Goal: Transaction & Acquisition: Purchase product/service

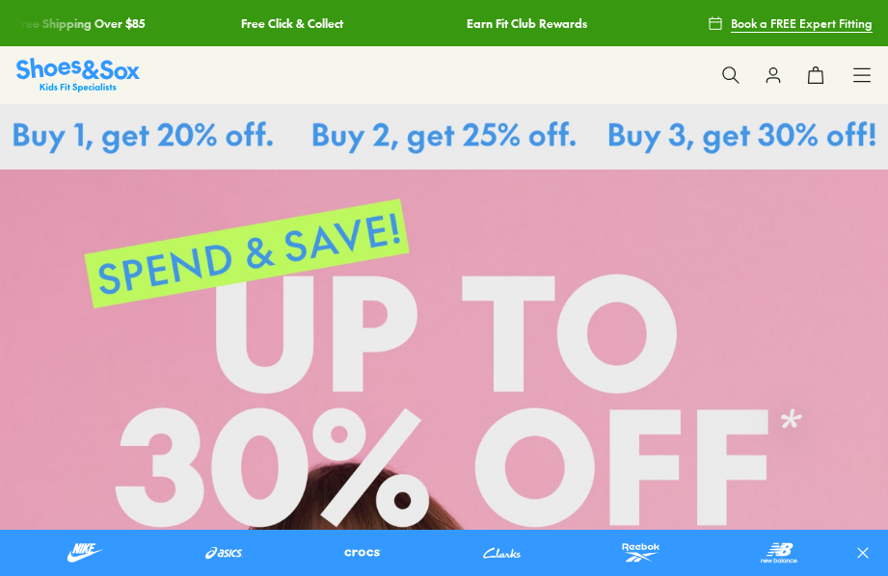
click at [723, 67] on icon at bounding box center [730, 75] width 19 height 19
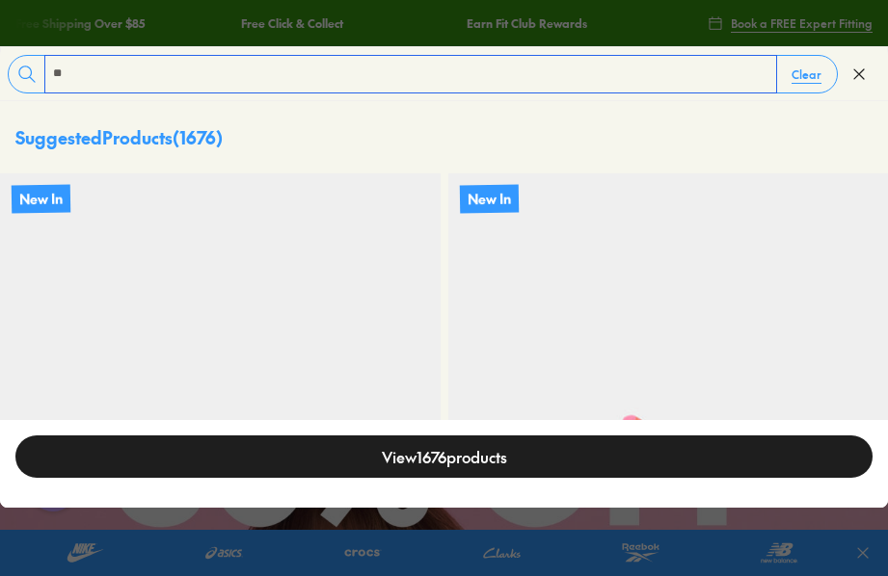
drag, startPoint x: 75, startPoint y: 67, endPoint x: -16, endPoint y: 58, distance: 92.1
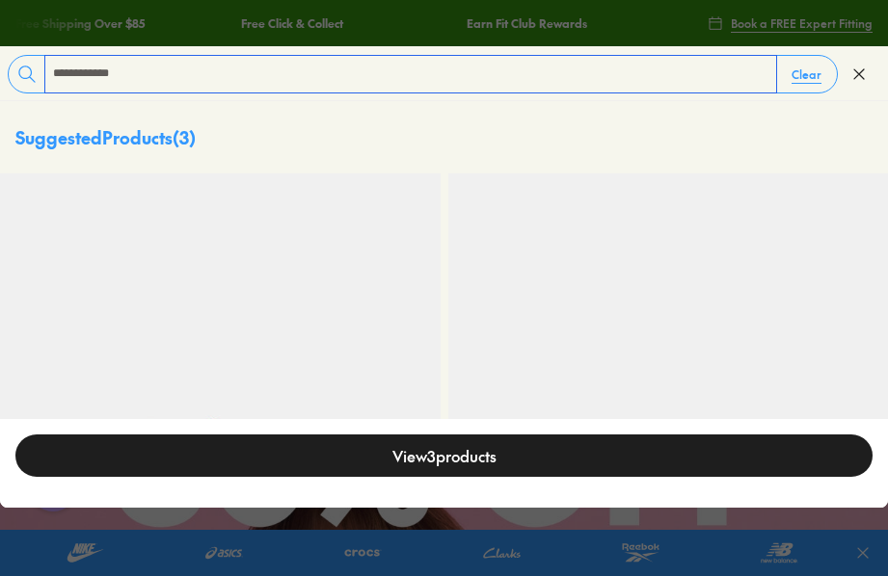
type input "**********"
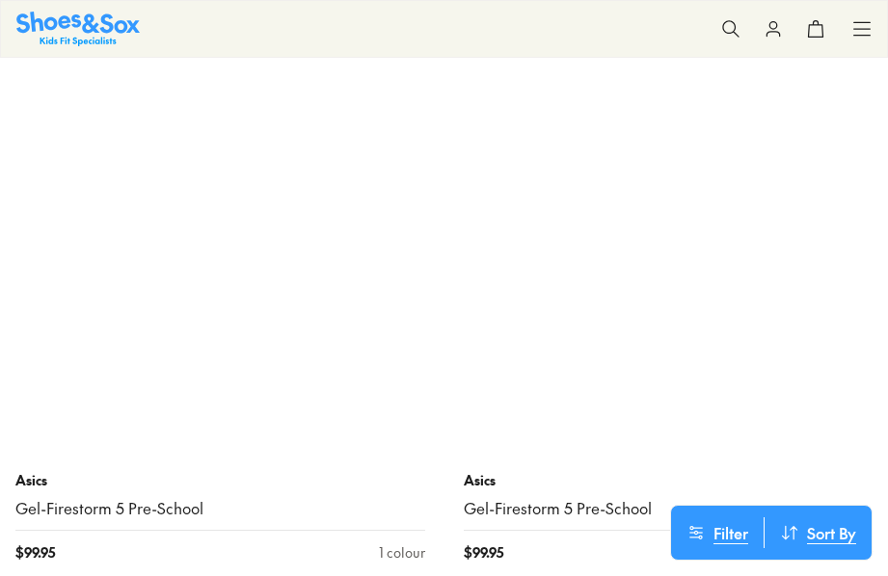
scroll to position [386, 0]
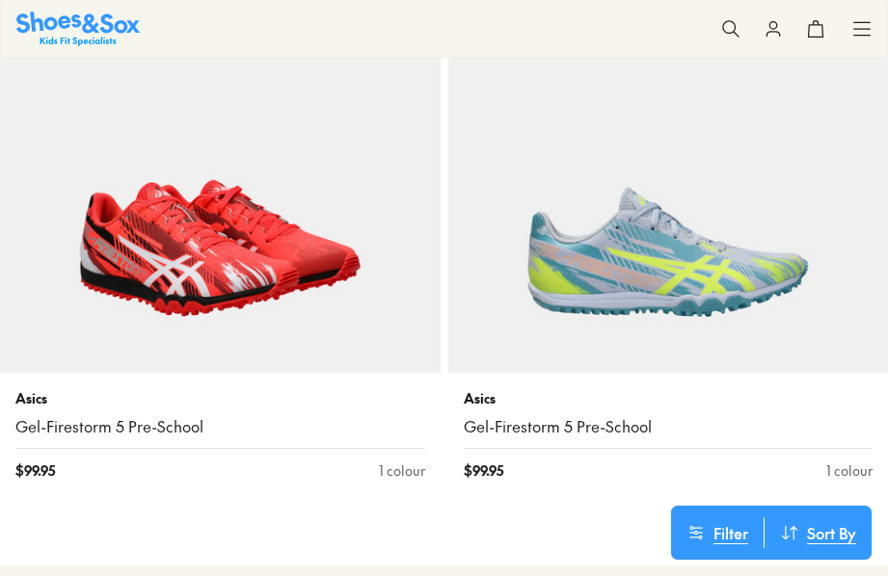
click at [232, 265] on img at bounding box center [220, 153] width 441 height 441
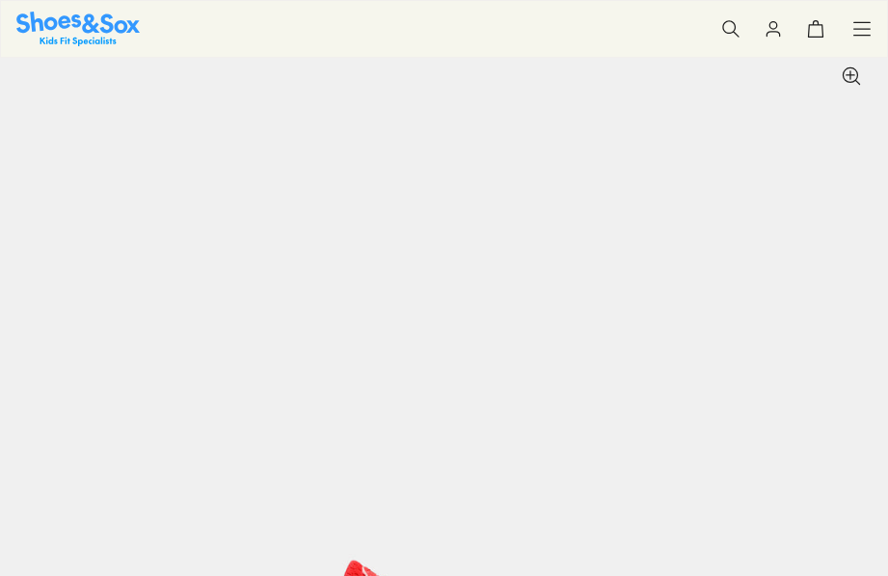
select select "*"
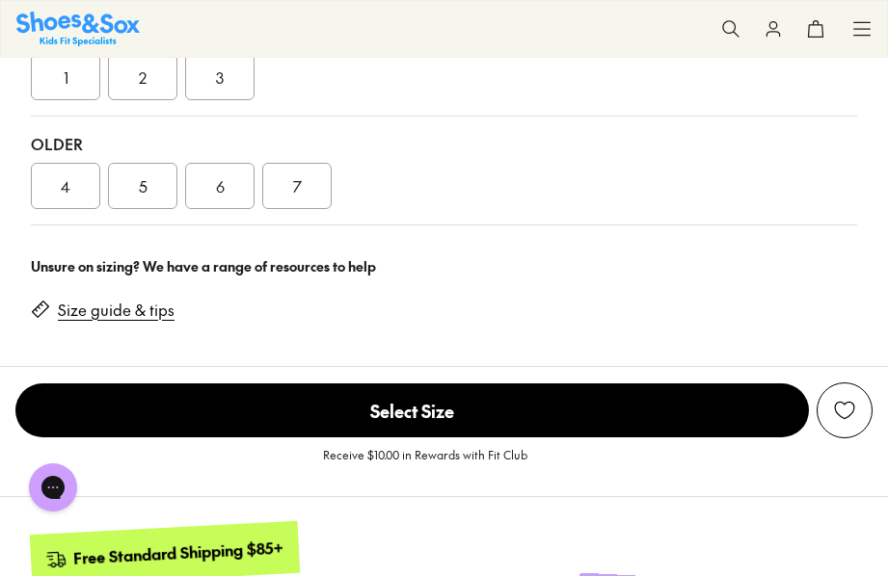
scroll to position [1446, 0]
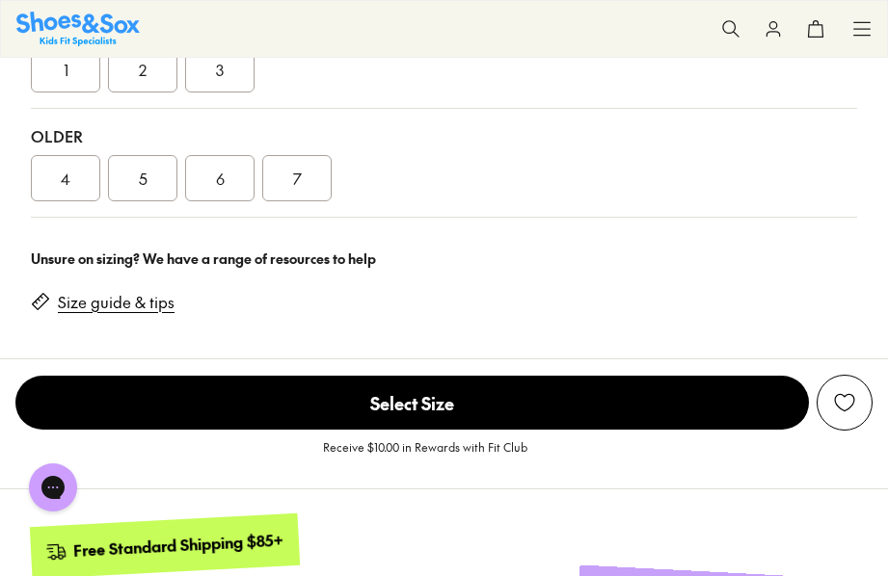
click at [70, 93] on div "1" at bounding box center [65, 69] width 69 height 46
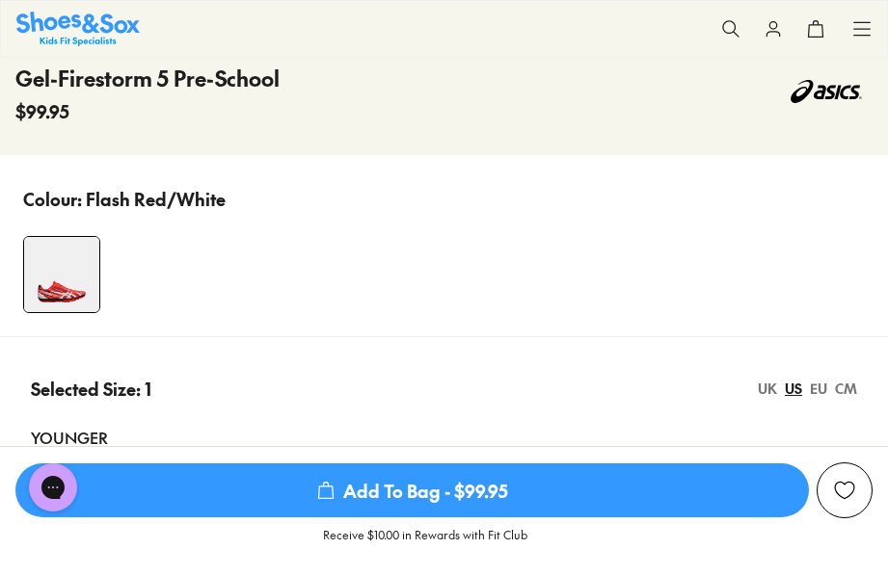
scroll to position [964, 0]
